Goal: Information Seeking & Learning: Check status

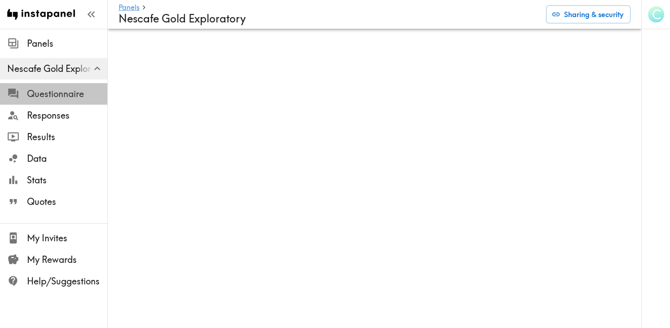
click at [70, 97] on span "Questionnaire" at bounding box center [67, 94] width 80 height 13
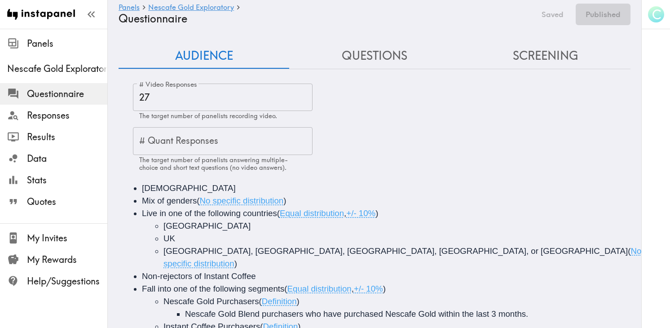
scroll to position [16, 0]
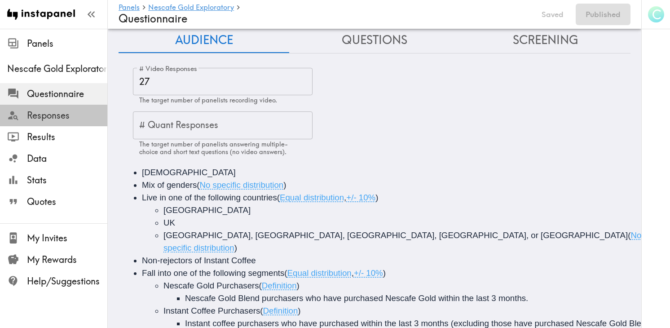
click at [63, 124] on div "Responses" at bounding box center [53, 115] width 107 height 23
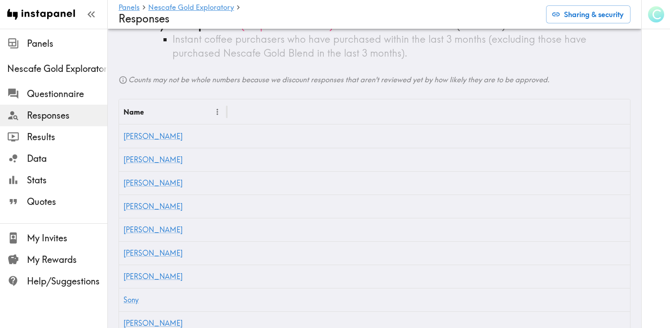
scroll to position [221, 0]
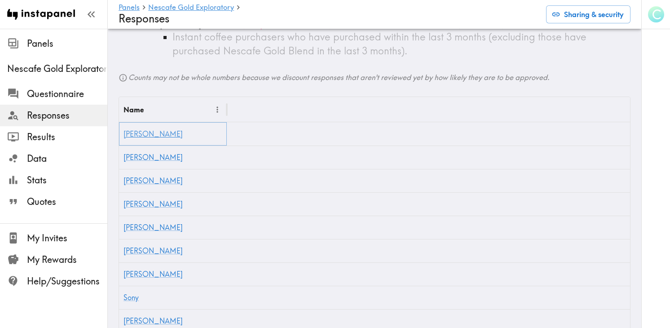
click at [128, 129] on link "[PERSON_NAME]" at bounding box center [152, 133] width 59 height 9
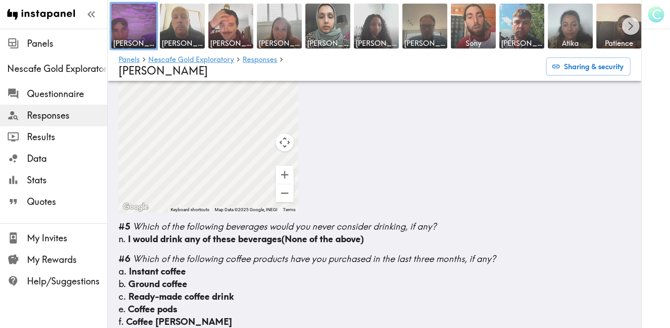
scroll to position [308, 0]
